Goal: Task Accomplishment & Management: Use online tool/utility

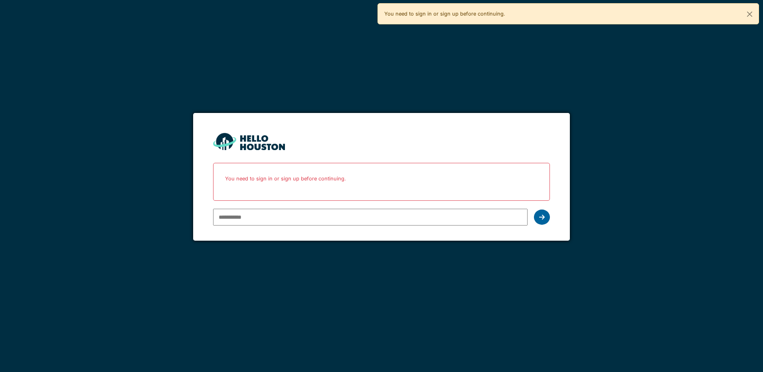
type input "**********"
click at [540, 219] on icon at bounding box center [542, 217] width 6 height 6
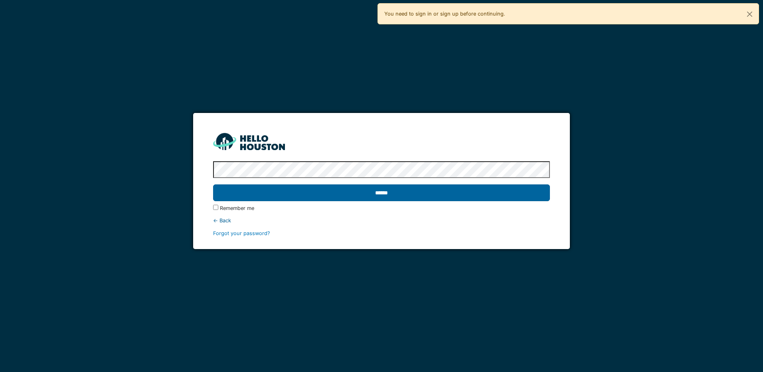
click at [416, 200] on input "******" at bounding box center [381, 192] width 336 height 17
